Goal: Information Seeking & Learning: Compare options

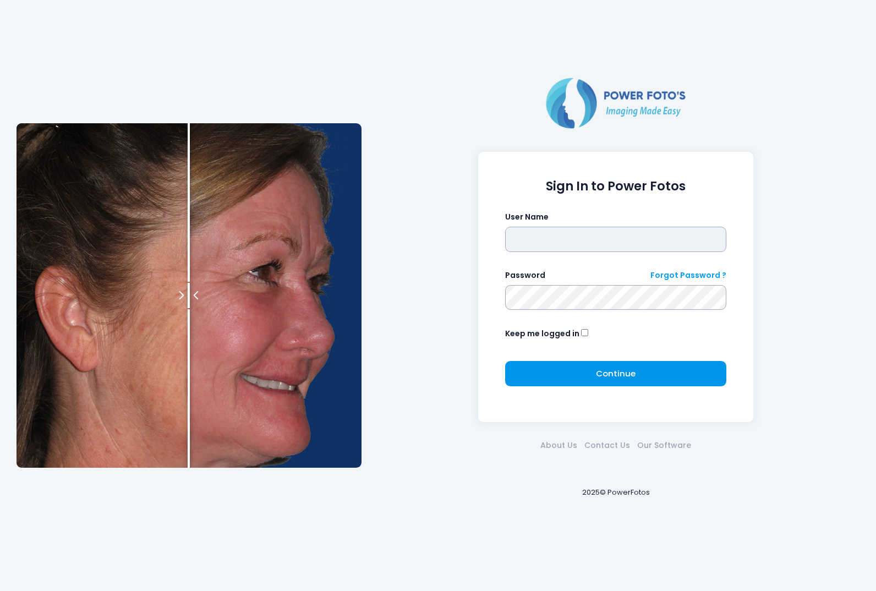
type input "****"
click at [585, 378] on button "Continue Please wait..." at bounding box center [616, 373] width 222 height 25
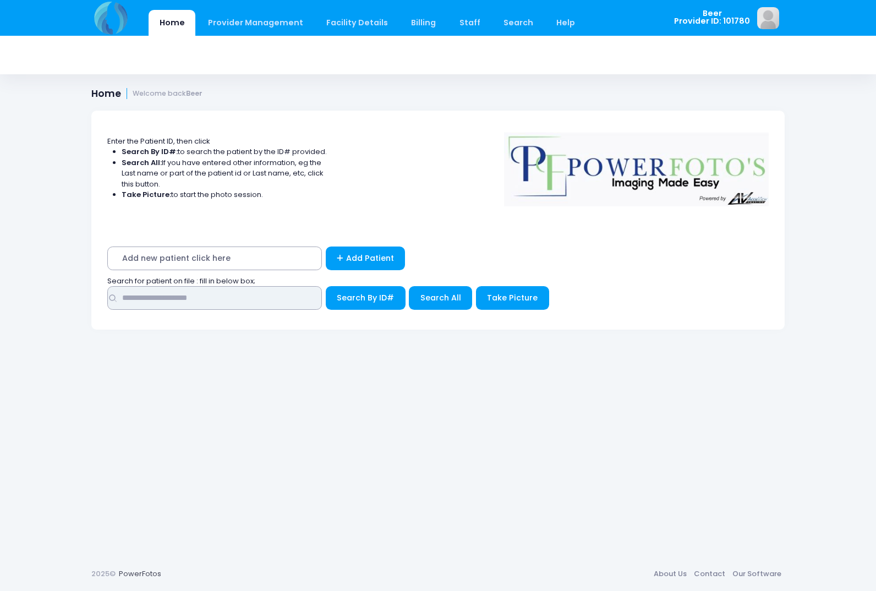
click at [282, 296] on input "text" at bounding box center [214, 298] width 214 height 24
type input "*****"
click at [326, 286] on button "Search By ID#" at bounding box center [366, 298] width 80 height 24
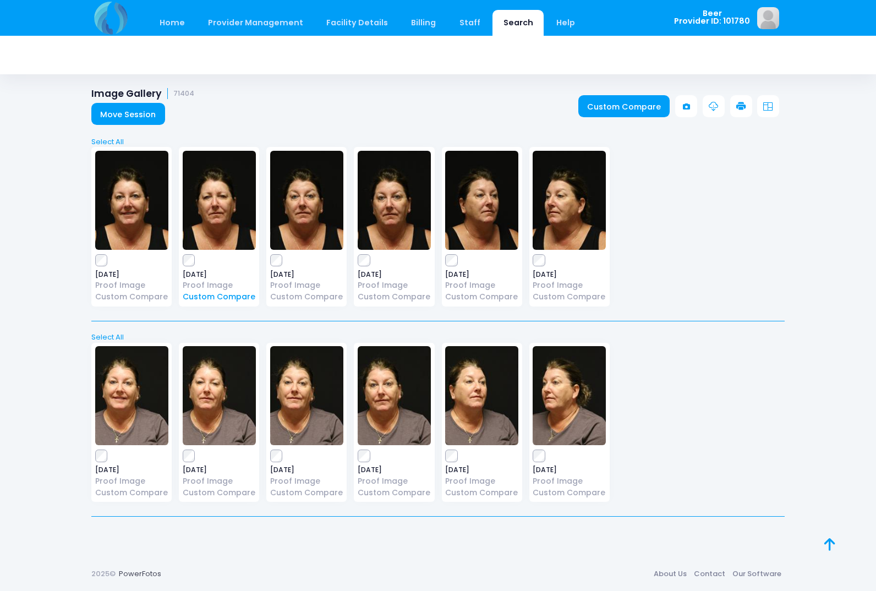
click at [196, 294] on link "Custom Compare" at bounding box center [219, 297] width 73 height 12
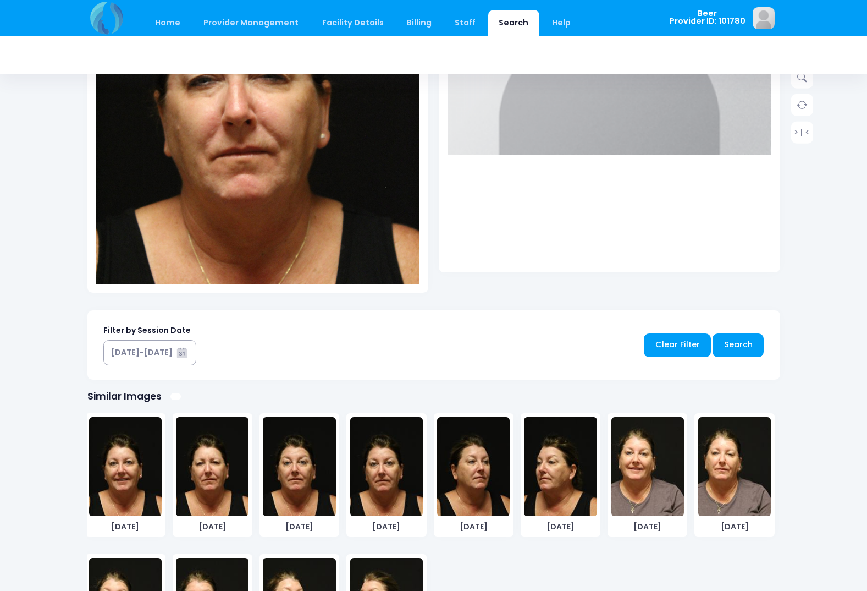
scroll to position [450, 0]
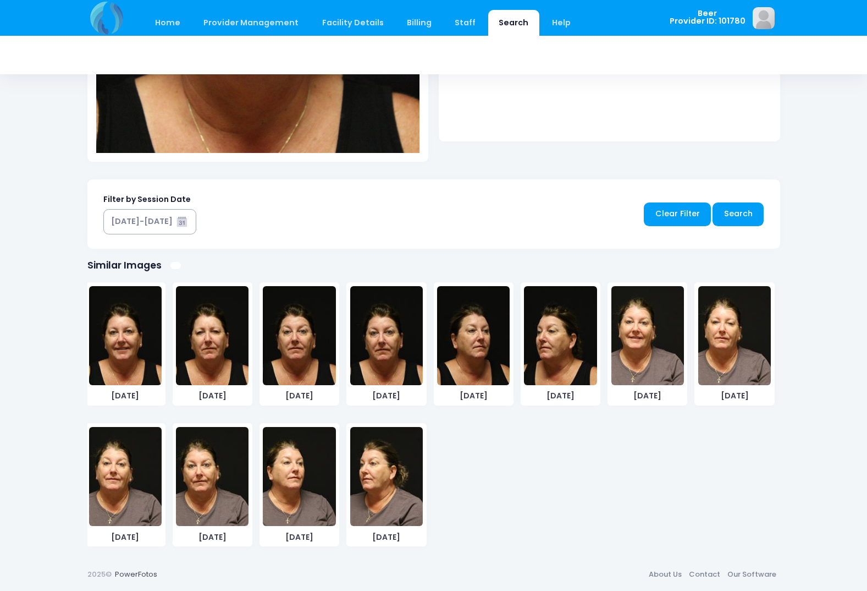
click at [720, 345] on img at bounding box center [734, 335] width 73 height 99
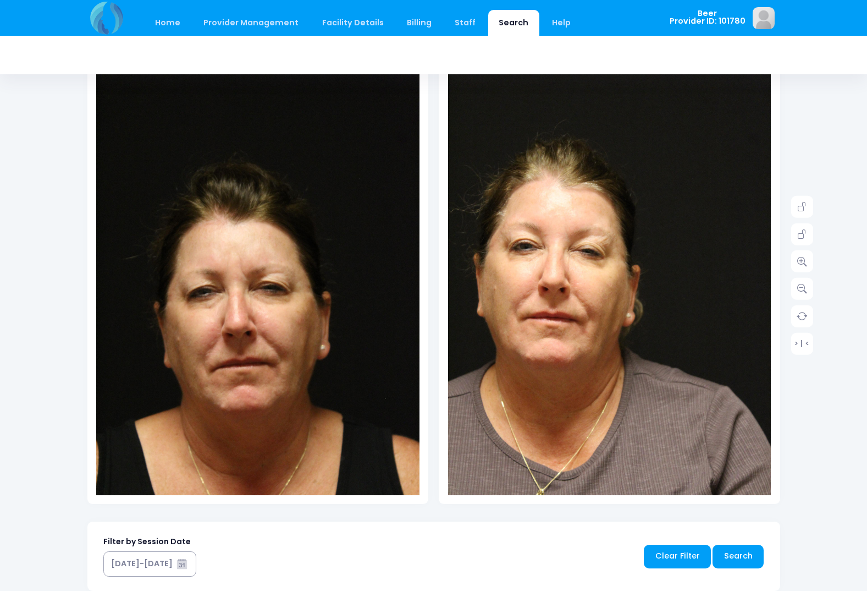
scroll to position [0, 0]
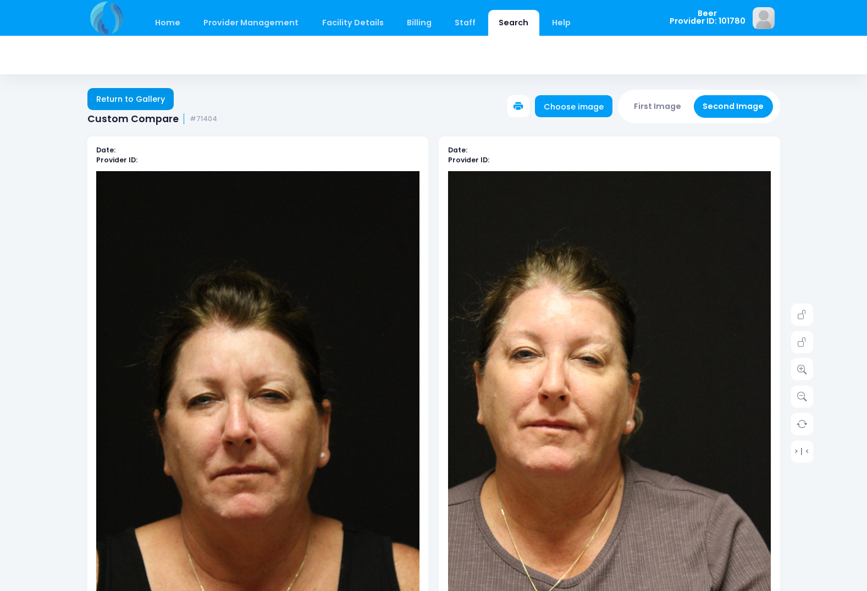
click at [150, 101] on link "Return to Gallery" at bounding box center [130, 99] width 87 height 22
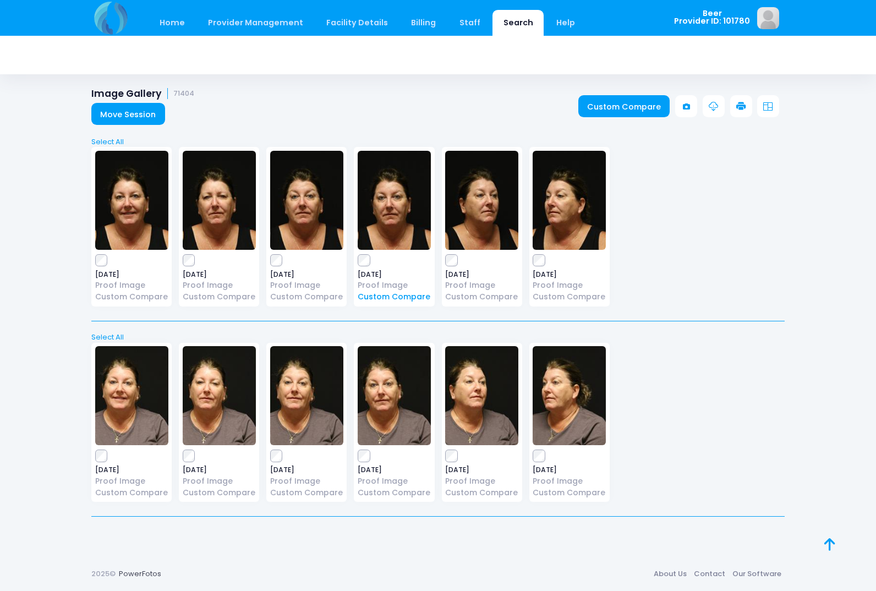
click at [385, 296] on link "Custom Compare" at bounding box center [393, 297] width 73 height 12
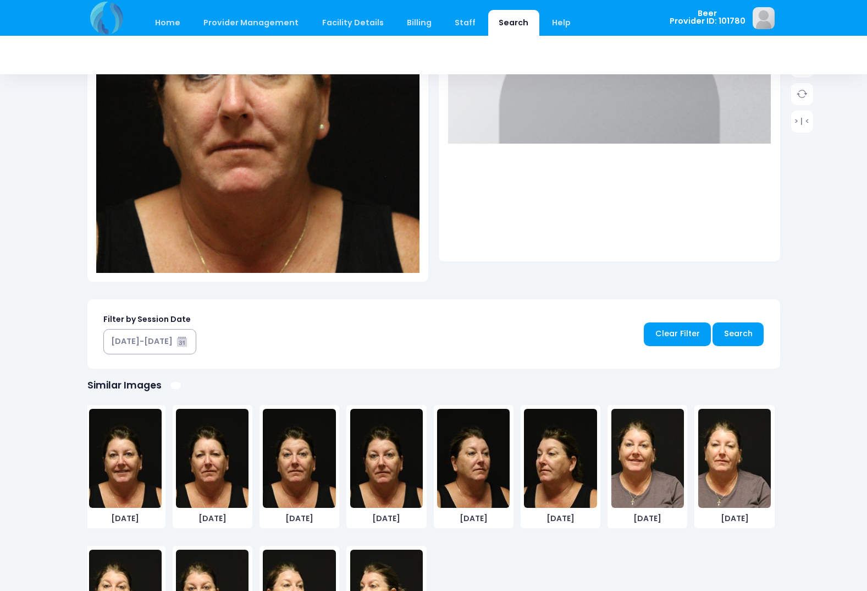
scroll to position [14, 0]
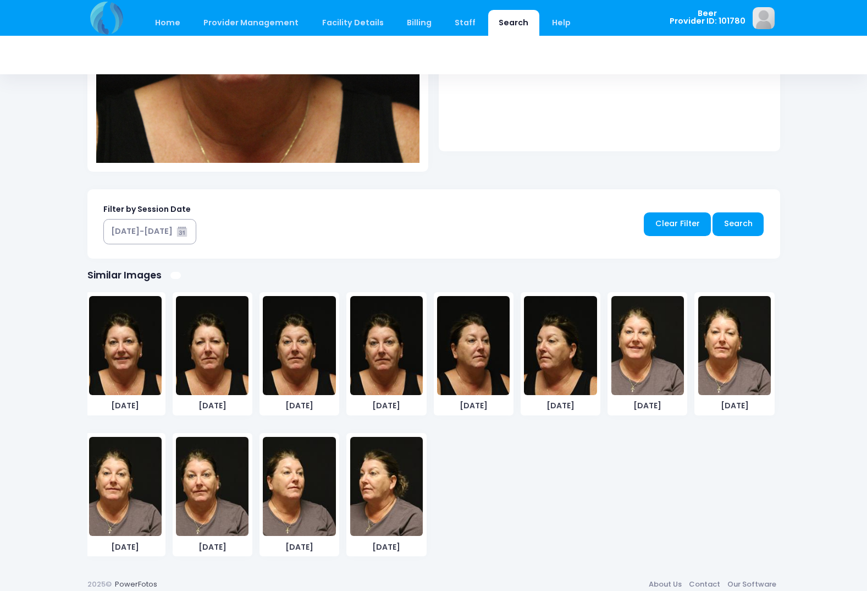
click at [210, 497] on img at bounding box center [212, 486] width 73 height 99
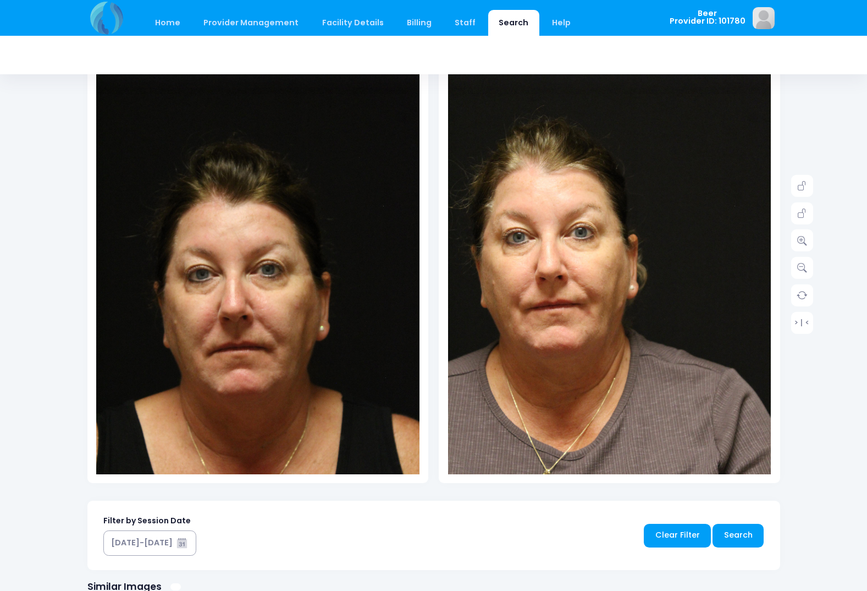
scroll to position [120, 0]
